Goal: Task Accomplishment & Management: Use online tool/utility

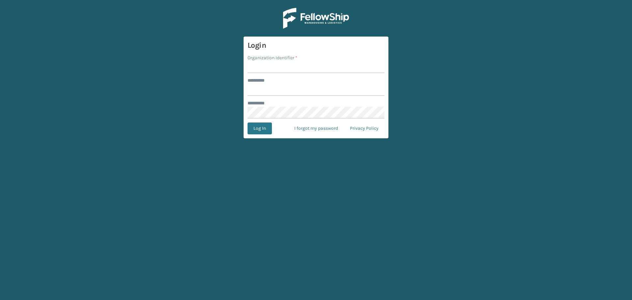
click at [284, 65] on input "Organization Identifier *" at bounding box center [316, 67] width 137 height 12
type input "SuperAdminOrganization"
click at [317, 89] on input "******** *" at bounding box center [316, 90] width 137 height 12
drag, startPoint x: 317, startPoint y: 89, endPoint x: 319, endPoint y: 96, distance: 7.6
click at [317, 89] on input "******** *" at bounding box center [316, 90] width 137 height 12
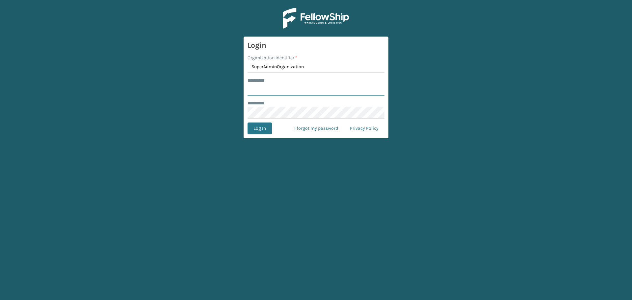
type input "******"
click at [251, 128] on button "Log In" at bounding box center [260, 128] width 24 height 12
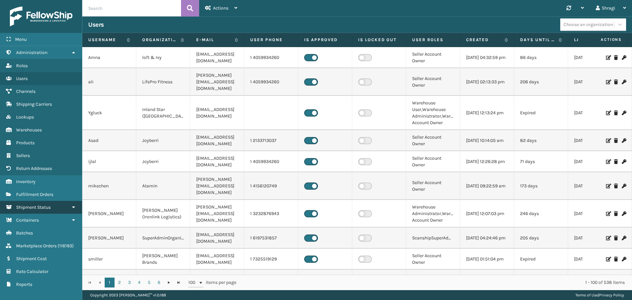
click at [21, 206] on span "Shipment Status" at bounding box center [33, 207] width 35 height 6
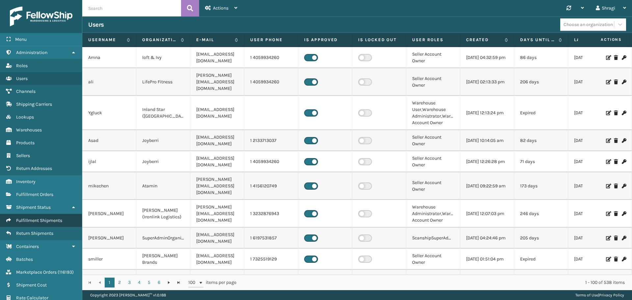
click at [46, 216] on link "Fulfillment Shipments" at bounding box center [41, 220] width 82 height 13
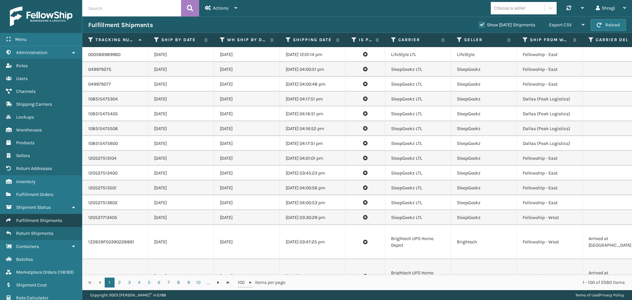
click at [69, 216] on link "Fulfillment Shipments" at bounding box center [41, 220] width 82 height 13
click at [287, 42] on icon at bounding box center [288, 40] width 5 height 6
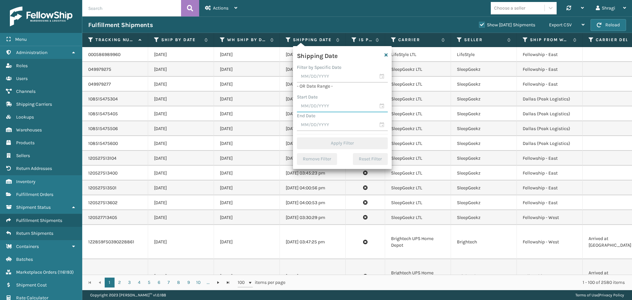
click at [337, 103] on input "text" at bounding box center [342, 106] width 91 height 12
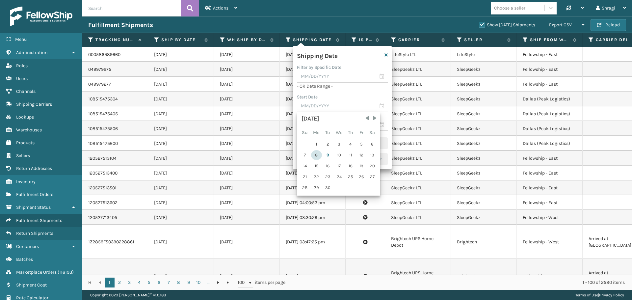
click at [316, 158] on div "8" at bounding box center [316, 155] width 11 height 10
type input "[DATE]"
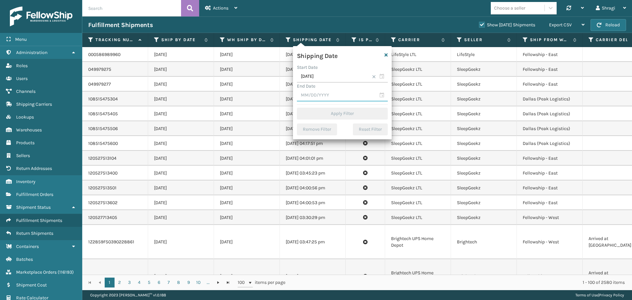
click at [304, 98] on input "text" at bounding box center [342, 96] width 91 height 12
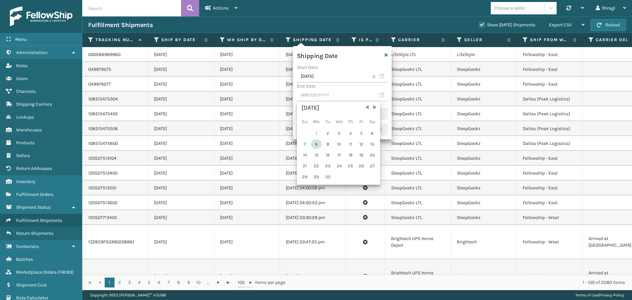
click at [314, 145] on div "8" at bounding box center [316, 144] width 11 height 10
type input "[DATE]"
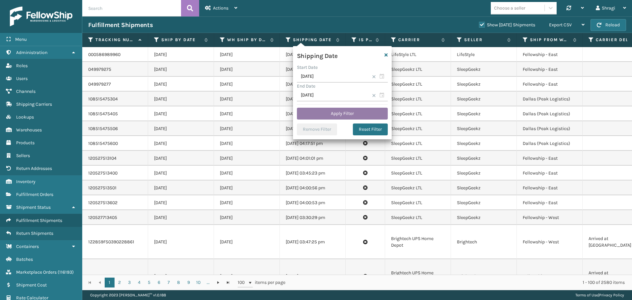
click at [327, 115] on button "Apply Filter" at bounding box center [342, 114] width 91 height 12
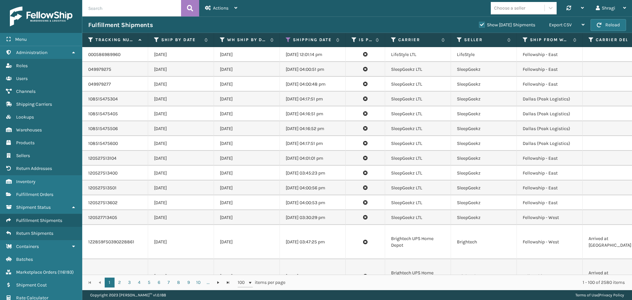
click at [522, 39] on th "Ship from warehouse" at bounding box center [550, 40] width 66 height 14
click at [523, 39] on icon at bounding box center [525, 40] width 5 height 6
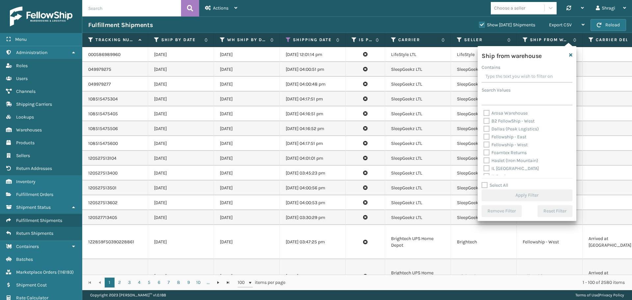
click at [511, 129] on label "Dallas (Peak Logistics)" at bounding box center [511, 129] width 55 height 6
click at [484, 129] on input "Dallas (Peak Logistics)" at bounding box center [484, 127] width 0 height 4
checkbox input "true"
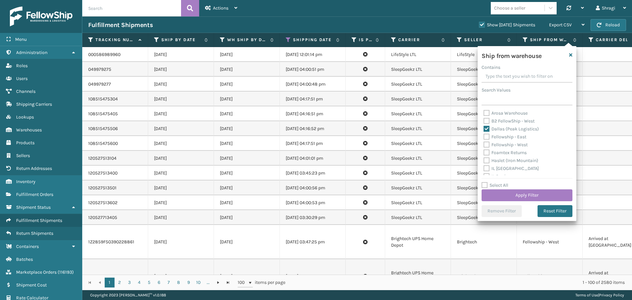
click at [509, 140] on div "Fellowship - East" at bounding box center [527, 137] width 87 height 8
click at [500, 135] on label "Fellowship - East" at bounding box center [505, 137] width 43 height 6
click at [484, 135] on input "Fellowship - East" at bounding box center [484, 135] width 0 height 4
checkbox input "true"
click at [505, 140] on div "Fellowship - East" at bounding box center [527, 137] width 87 height 8
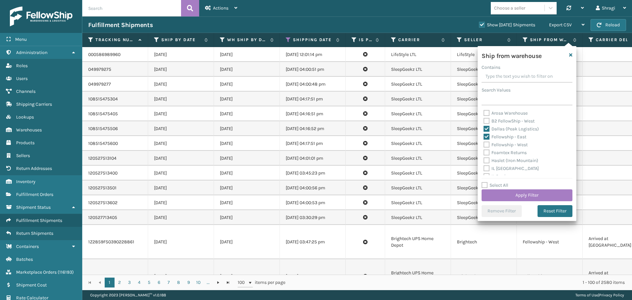
click at [519, 143] on label "Fellowship - West" at bounding box center [506, 145] width 44 height 6
click at [484, 143] on input "Fellowship - West" at bounding box center [484, 143] width 0 height 4
checkbox input "true"
click at [506, 159] on label "Haslet (Iron Mountain)" at bounding box center [511, 161] width 55 height 6
click at [484, 159] on input "Haslet (Iron Mountain)" at bounding box center [484, 159] width 0 height 4
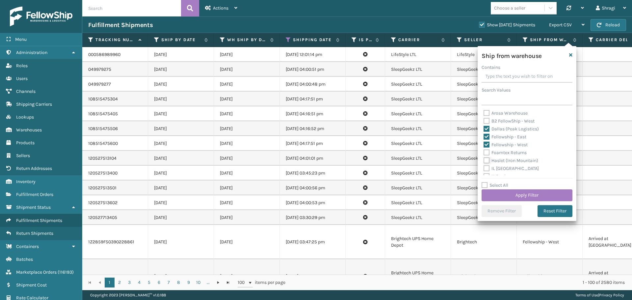
checkbox input "true"
click at [513, 149] on label "[US_STATE] (TF Fulfillment)" at bounding box center [516, 151] width 64 height 6
click at [484, 149] on input "[US_STATE] (TF Fulfillment)" at bounding box center [484, 149] width 0 height 4
checkbox input "true"
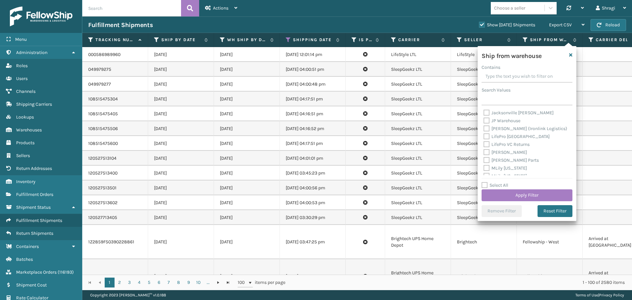
scroll to position [99, 0]
click at [483, 142] on div "Arosa Warehouse B2 FellowShip - [GEOGRAPHIC_DATA] (Peak Logistics) Fellowship -…" at bounding box center [527, 142] width 91 height 66
click at [493, 137] on div "LifePro VC Returns" at bounding box center [527, 133] width 87 height 8
click at [494, 141] on label "[PERSON_NAME]" at bounding box center [505, 141] width 43 height 6
click at [484, 141] on input "[PERSON_NAME]" at bounding box center [484, 139] width 0 height 4
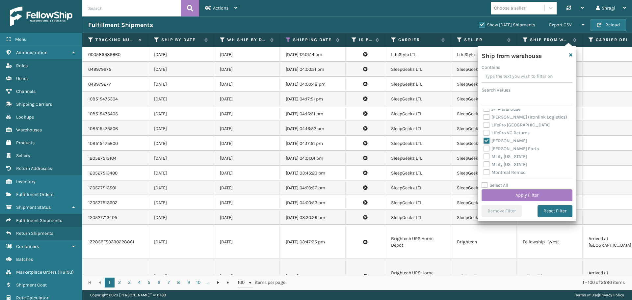
checkbox input "true"
click at [496, 155] on label "TFM" at bounding box center [492, 154] width 16 height 6
click at [484, 154] on input "TFM" at bounding box center [484, 152] width 0 height 4
checkbox input "true"
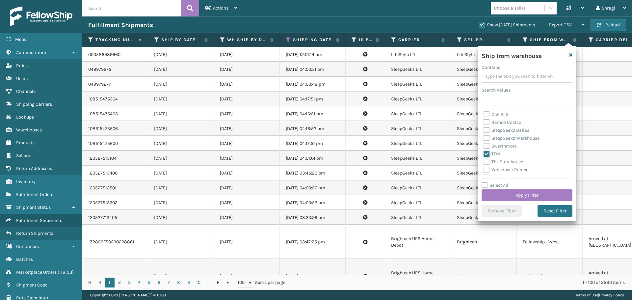
scroll to position [171, 0]
click at [513, 128] on div "SleepGeekz Warehouse" at bounding box center [527, 132] width 87 height 8
click at [514, 129] on label "SleepGeekz Warehouse" at bounding box center [512, 132] width 56 height 6
click at [484, 129] on input "SleepGeekz Warehouse" at bounding box center [484, 130] width 0 height 4
checkbox input "true"
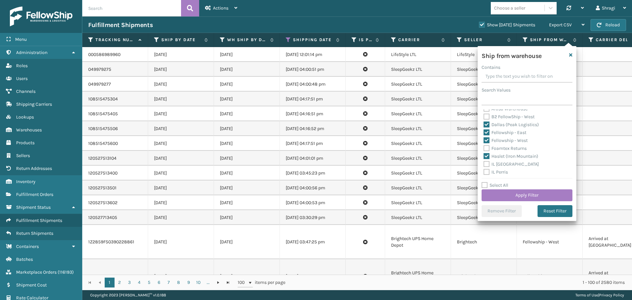
scroll to position [0, 0]
click at [523, 191] on button "Apply Filter" at bounding box center [527, 195] width 91 height 12
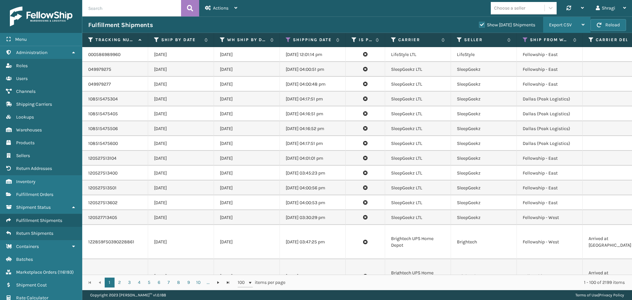
click at [565, 24] on span "Export CSV" at bounding box center [560, 25] width 23 height 6
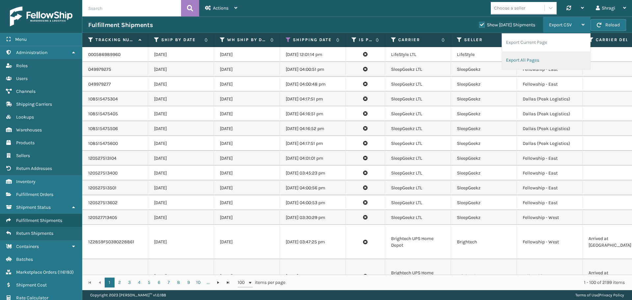
click at [550, 55] on li "Export All Pages" at bounding box center [546, 60] width 88 height 18
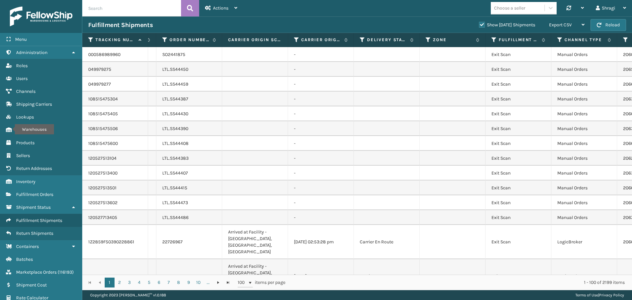
scroll to position [0, 1492]
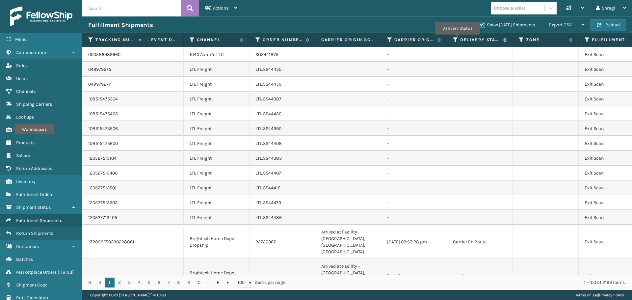
click at [457, 39] on icon at bounding box center [455, 40] width 5 height 6
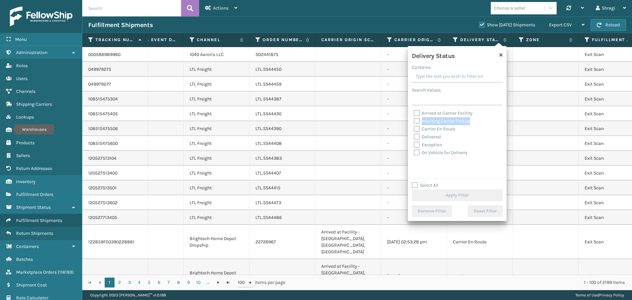
click at [419, 121] on label "Awaiting Carrier Pickup" at bounding box center [442, 121] width 56 height 6
click at [414, 121] on input "Awaiting Carrier Pickup" at bounding box center [414, 119] width 0 height 4
checkbox input "true"
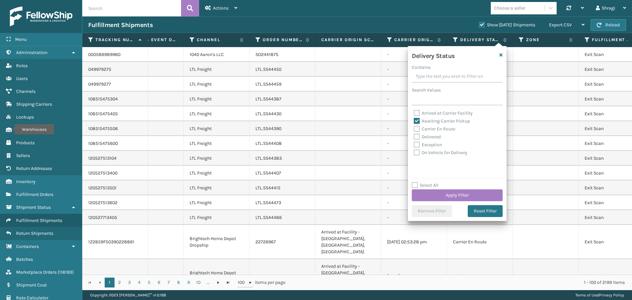
click at [454, 203] on div "Delivery Status Contains Search Values Arrived at Carrier Facility Awaiting Car…" at bounding box center [457, 133] width 99 height 175
drag, startPoint x: 448, startPoint y: 200, endPoint x: 440, endPoint y: 196, distance: 9.0
click at [440, 196] on button "Apply Filter" at bounding box center [457, 195] width 91 height 12
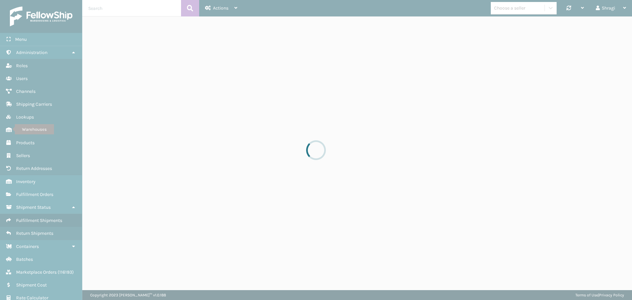
click at [436, 194] on div at bounding box center [316, 150] width 632 height 300
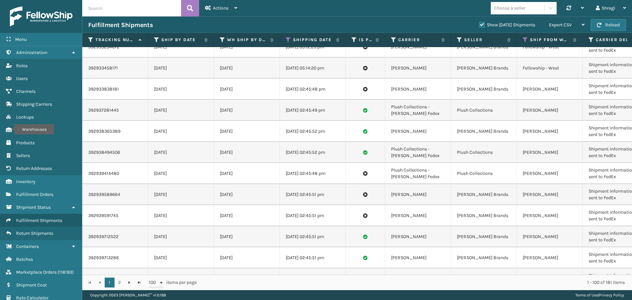
scroll to position [757, 0]
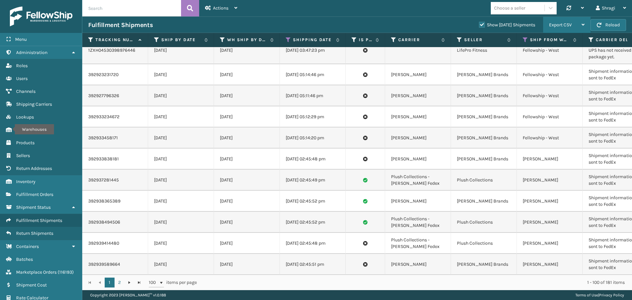
click at [561, 29] on div "Export CSV" at bounding box center [567, 25] width 36 height 16
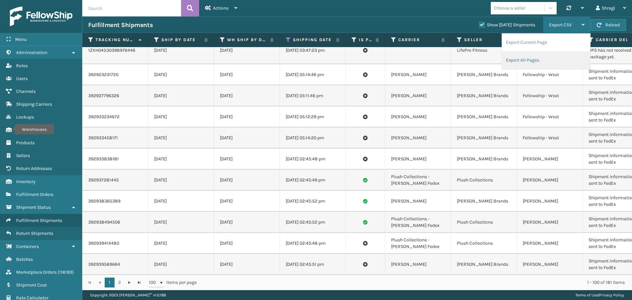
click at [538, 54] on li "Export All Pages" at bounding box center [546, 60] width 88 height 18
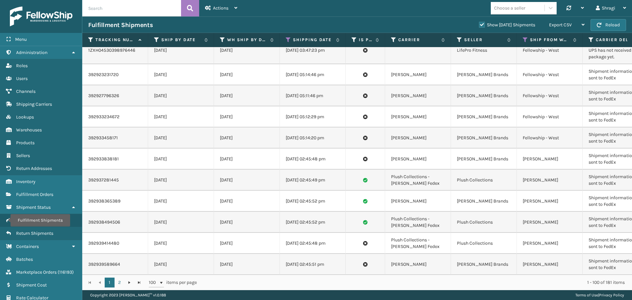
click at [261, 128] on td "[DATE]" at bounding box center [247, 137] width 66 height 21
